Goal: Information Seeking & Learning: Understand process/instructions

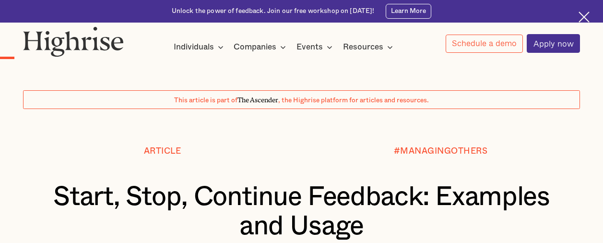
scroll to position [762, 0]
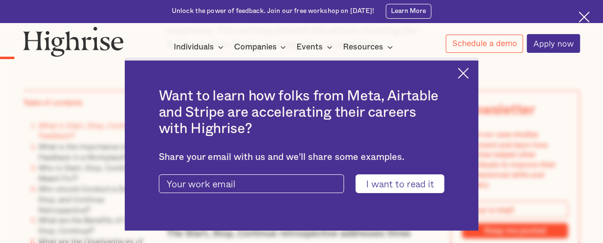
click at [465, 75] on img at bounding box center [462, 73] width 11 height 11
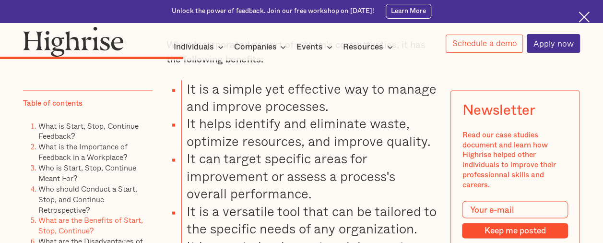
scroll to position [2688, 0]
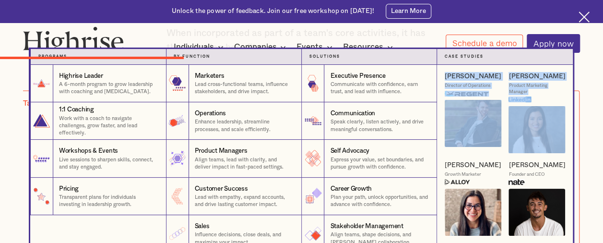
drag, startPoint x: 494, startPoint y: 58, endPoint x: 556, endPoint y: 109, distance: 80.3
click at [556, 109] on div "Case Studies [PERSON_NAME] Director of Operations [PERSON_NAME] Product Marketi…" at bounding box center [505, 169] width 136 height 241
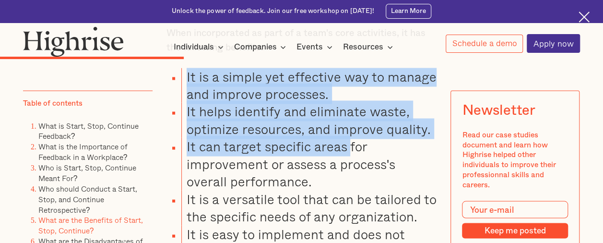
drag, startPoint x: 186, startPoint y: 88, endPoint x: 350, endPoint y: 158, distance: 178.9
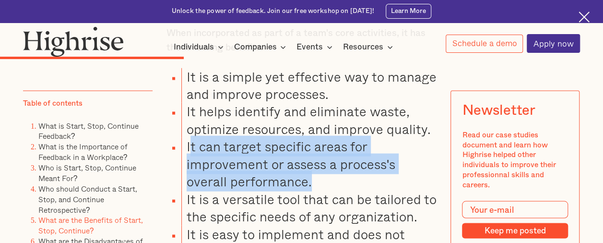
drag, startPoint x: 350, startPoint y: 158, endPoint x: 190, endPoint y: 164, distance: 159.8
click at [190, 164] on li "It can target specific areas for improvement or assess a process's overall perf…" at bounding box center [308, 163] width 255 height 52
copy li "t can target specific areas for improvement or assess a process's overall perfo…"
click at [59, 171] on link "Who is Start, Stop, Continue Meant For?" at bounding box center [87, 173] width 98 height 22
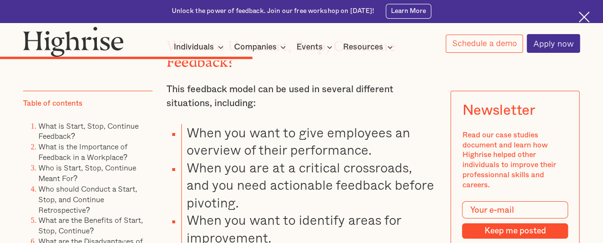
scroll to position [3488, 0]
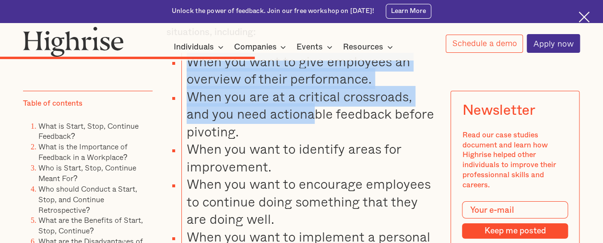
drag, startPoint x: 185, startPoint y: 83, endPoint x: 287, endPoint y: 131, distance: 112.4
click at [287, 131] on ul "When you want to give employees an overview of their performance. When you are …" at bounding box center [295, 245] width 281 height 385
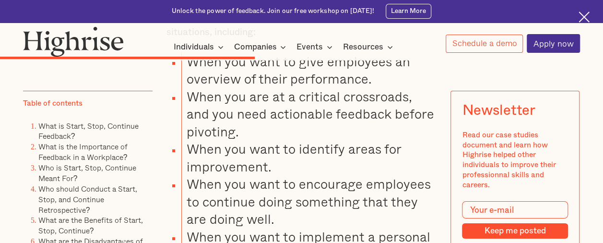
drag, startPoint x: 287, startPoint y: 131, endPoint x: 223, endPoint y: 153, distance: 66.9
click at [223, 140] on li "When you are at a critical crossroads, and you need actionable feedback before …" at bounding box center [308, 114] width 255 height 52
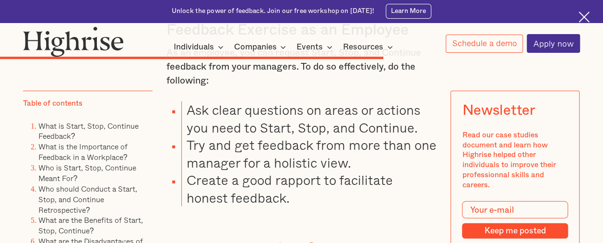
scroll to position [4953, 0]
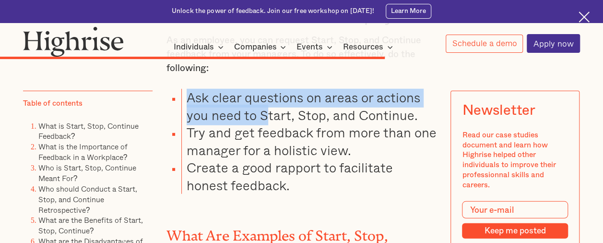
drag, startPoint x: 185, startPoint y: 120, endPoint x: 263, endPoint y: 146, distance: 81.9
click at [263, 124] on li "Ask clear questions on areas or actions you need to Start, Stop, and Continue." at bounding box center [308, 106] width 255 height 35
drag, startPoint x: 263, startPoint y: 146, endPoint x: 253, endPoint y: 172, distance: 27.3
click at [252, 159] on li "Try and get feedback from more than one manager for a holistic view." at bounding box center [308, 141] width 255 height 35
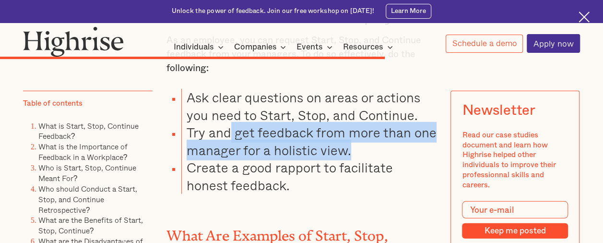
drag, startPoint x: 351, startPoint y: 176, endPoint x: 227, endPoint y: 165, distance: 124.2
click at [227, 159] on li "Try and get feedback from more than one manager for a holistic view." at bounding box center [308, 141] width 255 height 35
drag, startPoint x: 227, startPoint y: 165, endPoint x: 245, endPoint y: 164, distance: 17.3
click at [245, 159] on li "Try and get feedback from more than one manager for a holistic view." at bounding box center [308, 141] width 255 height 35
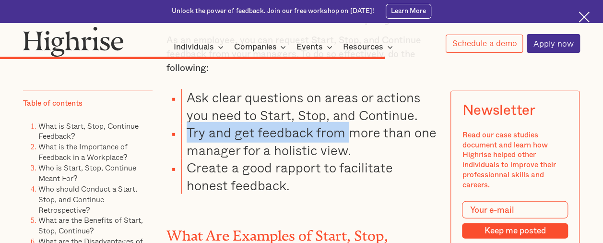
drag, startPoint x: 185, startPoint y: 159, endPoint x: 347, endPoint y: 160, distance: 162.6
click at [347, 159] on li "Try and get feedback from more than one manager for a holistic view." at bounding box center [308, 141] width 255 height 35
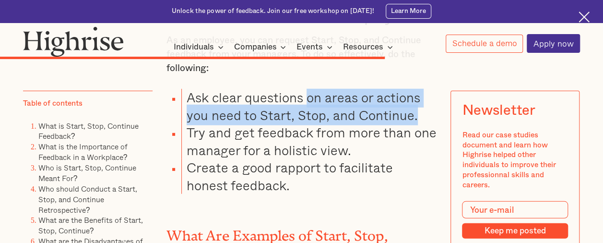
drag, startPoint x: 307, startPoint y: 125, endPoint x: 420, endPoint y: 142, distance: 114.5
click at [420, 124] on li "Ask clear questions on areas or actions you need to Start, Stop, and Continue." at bounding box center [308, 106] width 255 height 35
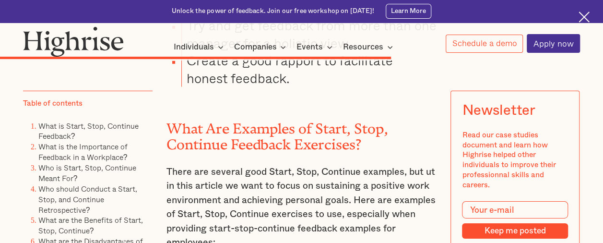
scroll to position [5001, 0]
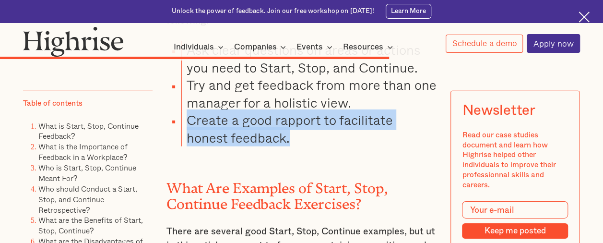
drag, startPoint x: 187, startPoint y: 143, endPoint x: 255, endPoint y: 164, distance: 70.5
click at [255, 146] on li "Create a good rapport to facilitate honest feedback." at bounding box center [308, 128] width 255 height 35
copy li "Create a good rapport to facilitate honest feedback."
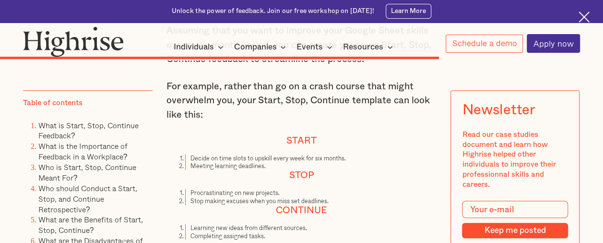
scroll to position [5572, 0]
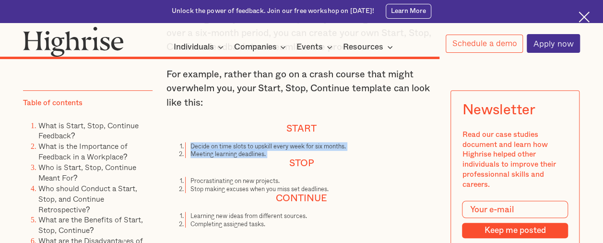
drag, startPoint x: 188, startPoint y: 179, endPoint x: 282, endPoint y: 200, distance: 96.8
copy ol "Decide on time slots to upskill every week for six months. Meeting learning dea…"
click at [248, 169] on h4 "Stop" at bounding box center [301, 164] width 270 height 12
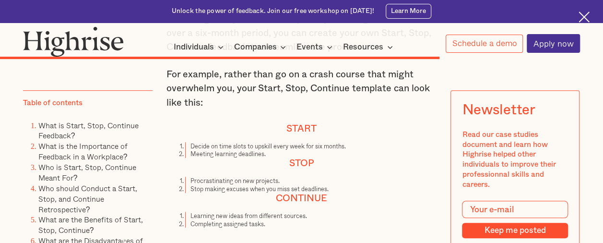
click at [264, 158] on ol "Decide on time slots to upskill every week for six months. Meeting learning dea…" at bounding box center [301, 150] width 270 height 16
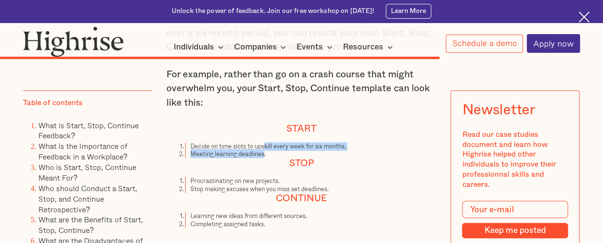
click at [263, 158] on li "Meeting learning deadlines." at bounding box center [310, 154] width 251 height 8
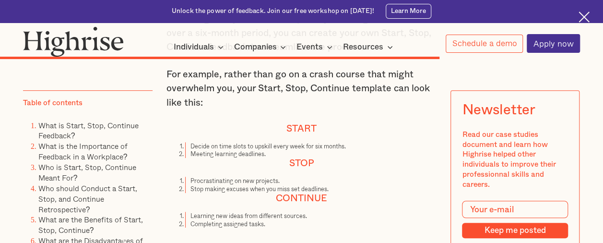
click at [241, 169] on h4 "Stop" at bounding box center [301, 164] width 270 height 12
drag, startPoint x: 189, startPoint y: 186, endPoint x: 256, endPoint y: 196, distance: 67.8
copy li "Meeting learning deadlines."
